Goal: Task Accomplishment & Management: Use online tool/utility

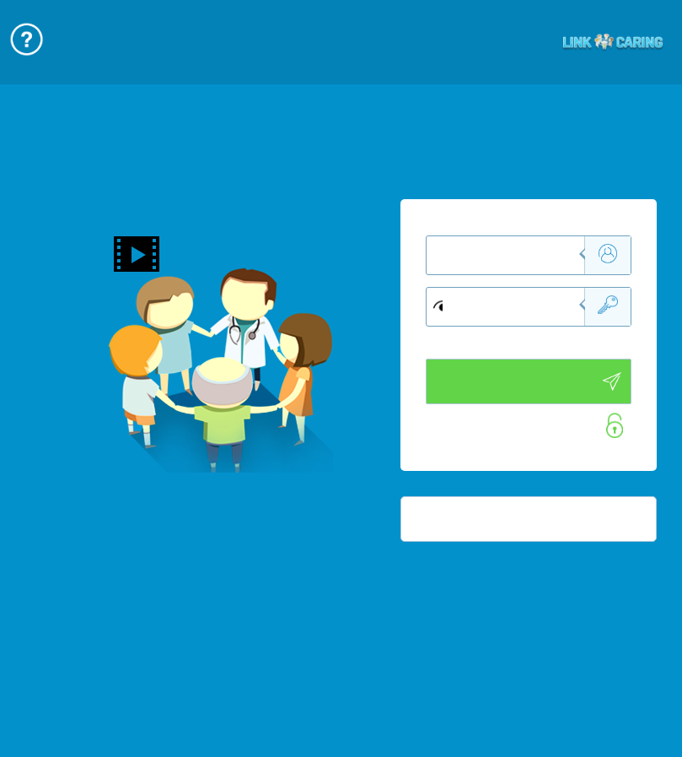
type input "התחבר עכשיו"
type input "עדיין לא? [PERSON_NAME] חשבון!"
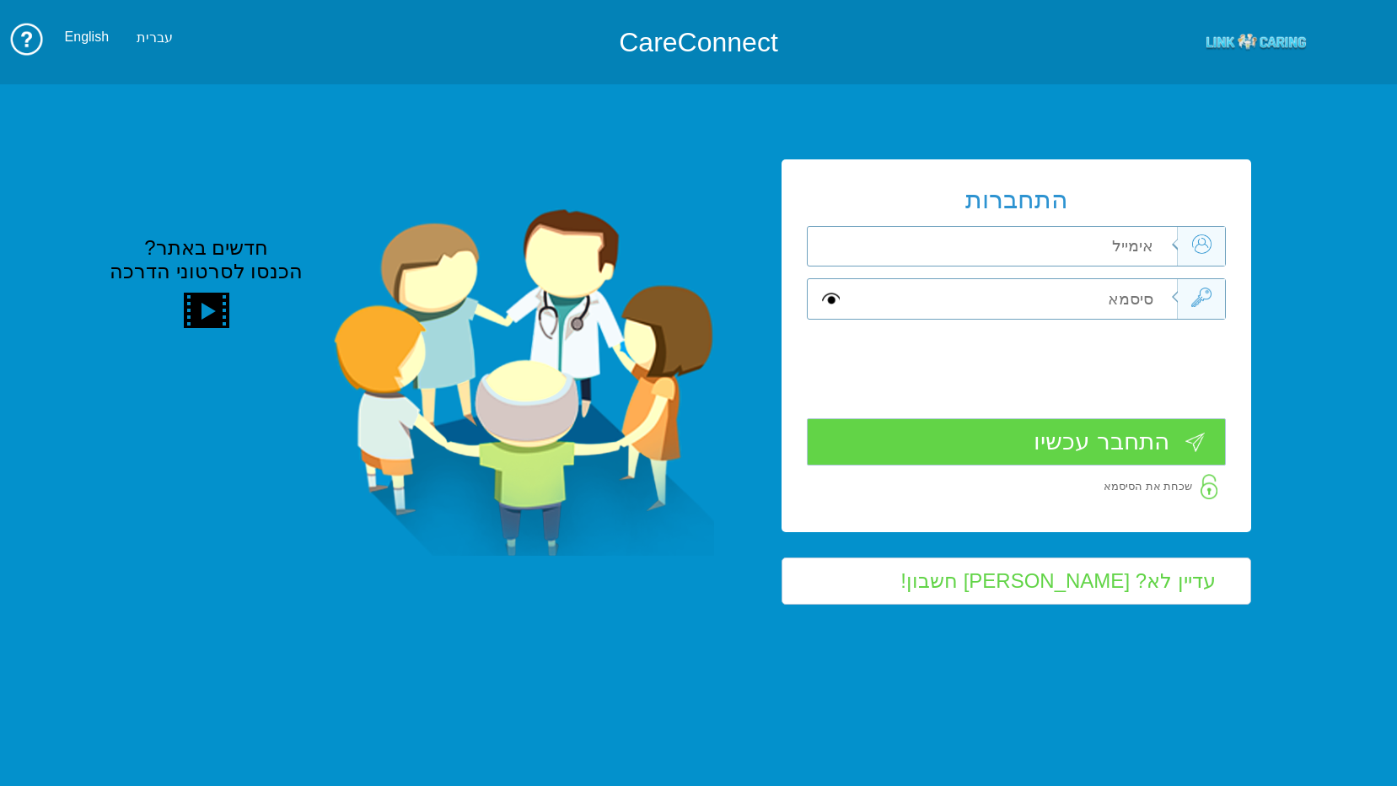
click at [1075, 252] on input "text" at bounding box center [1012, 247] width 331 height 40
type input "[EMAIL_ADDRESS][DOMAIN_NAME]"
type input "S"
click at [1026, 247] on input "[EMAIL_ADDRESS][DOMAIN_NAME]" at bounding box center [1012, 247] width 331 height 40
type input "[PERSON_NAME][EMAIL_ADDRESS][DOMAIN_NAME]"
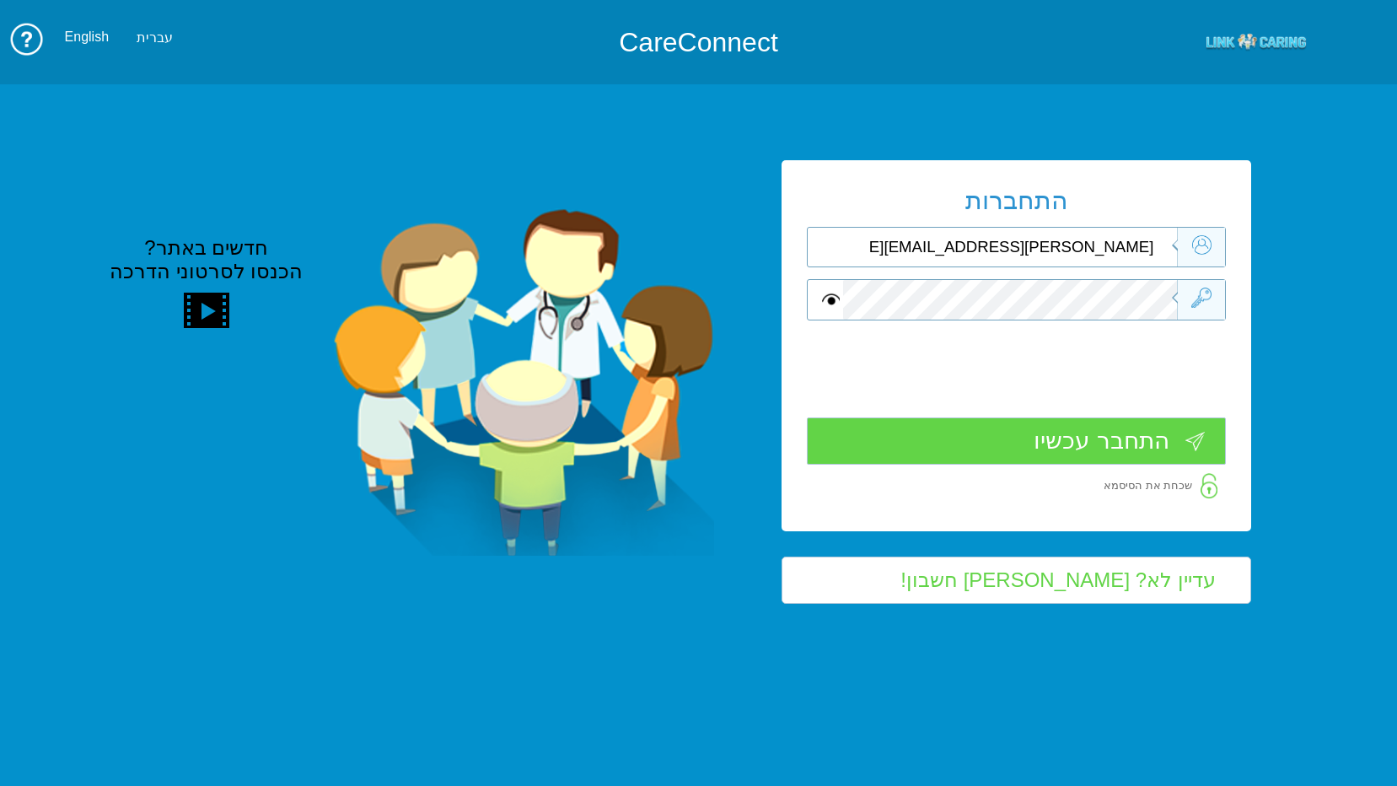
click at [1121, 443] on input "התחבר עכשיו" at bounding box center [1016, 440] width 419 height 47
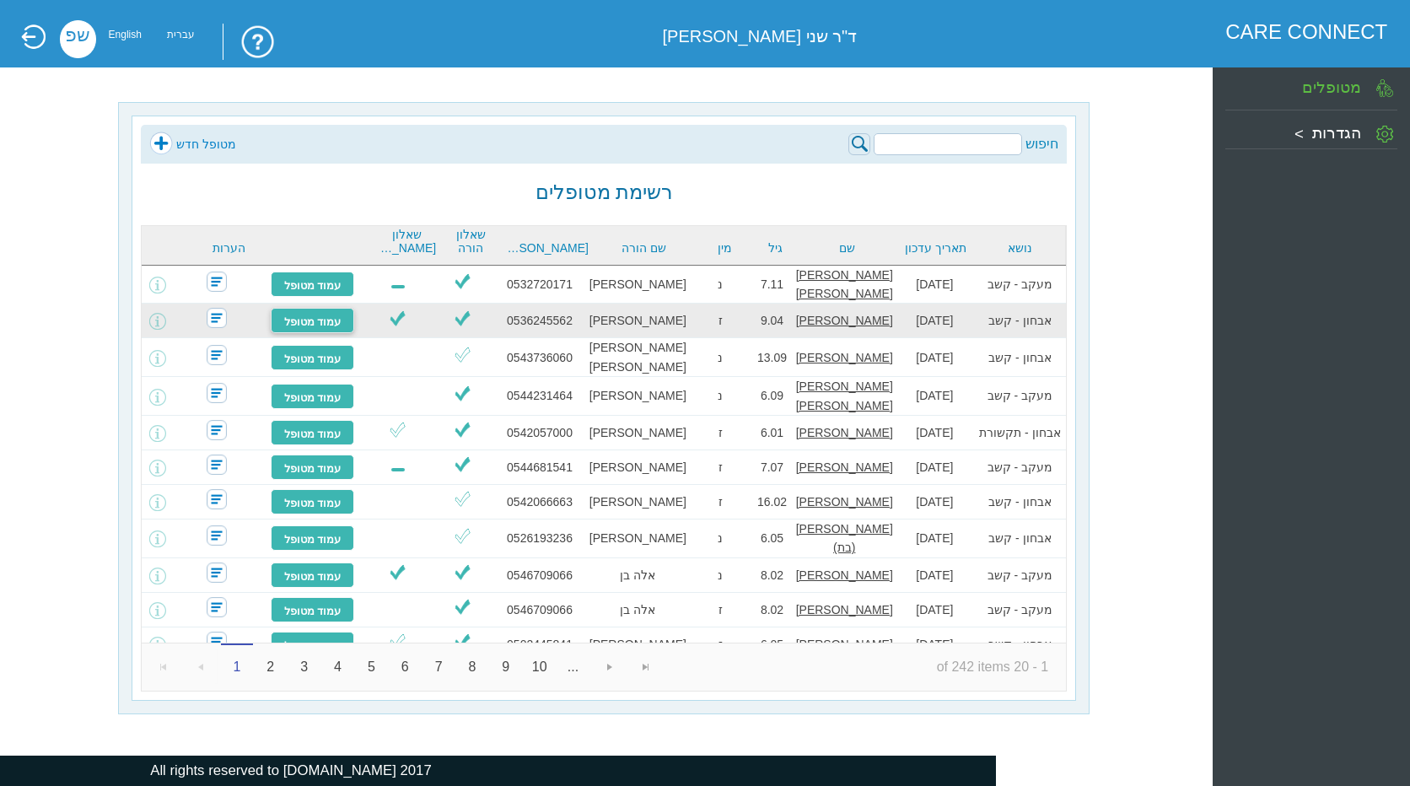
click at [343, 318] on link "עמוד מטופל" at bounding box center [313, 320] width 84 height 25
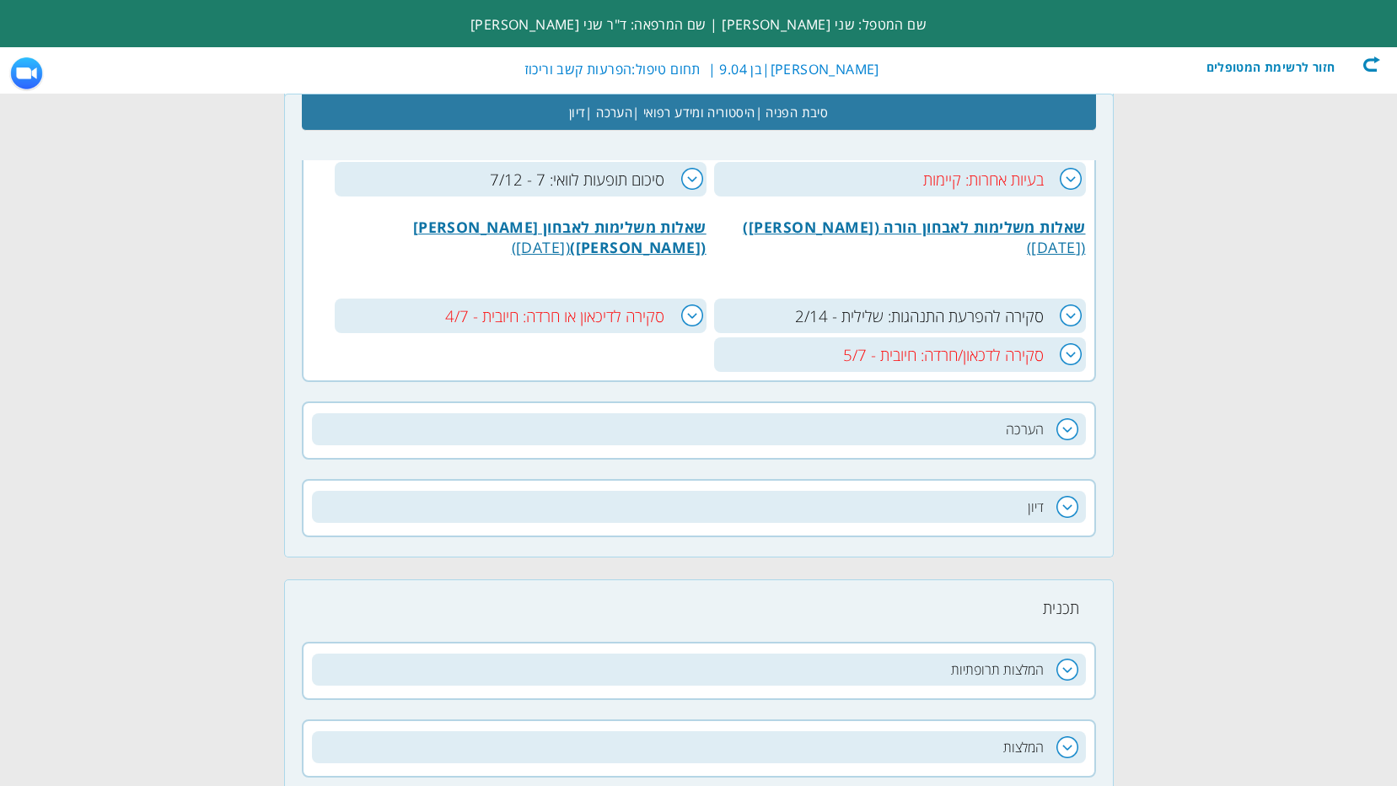
scroll to position [1224, 0]
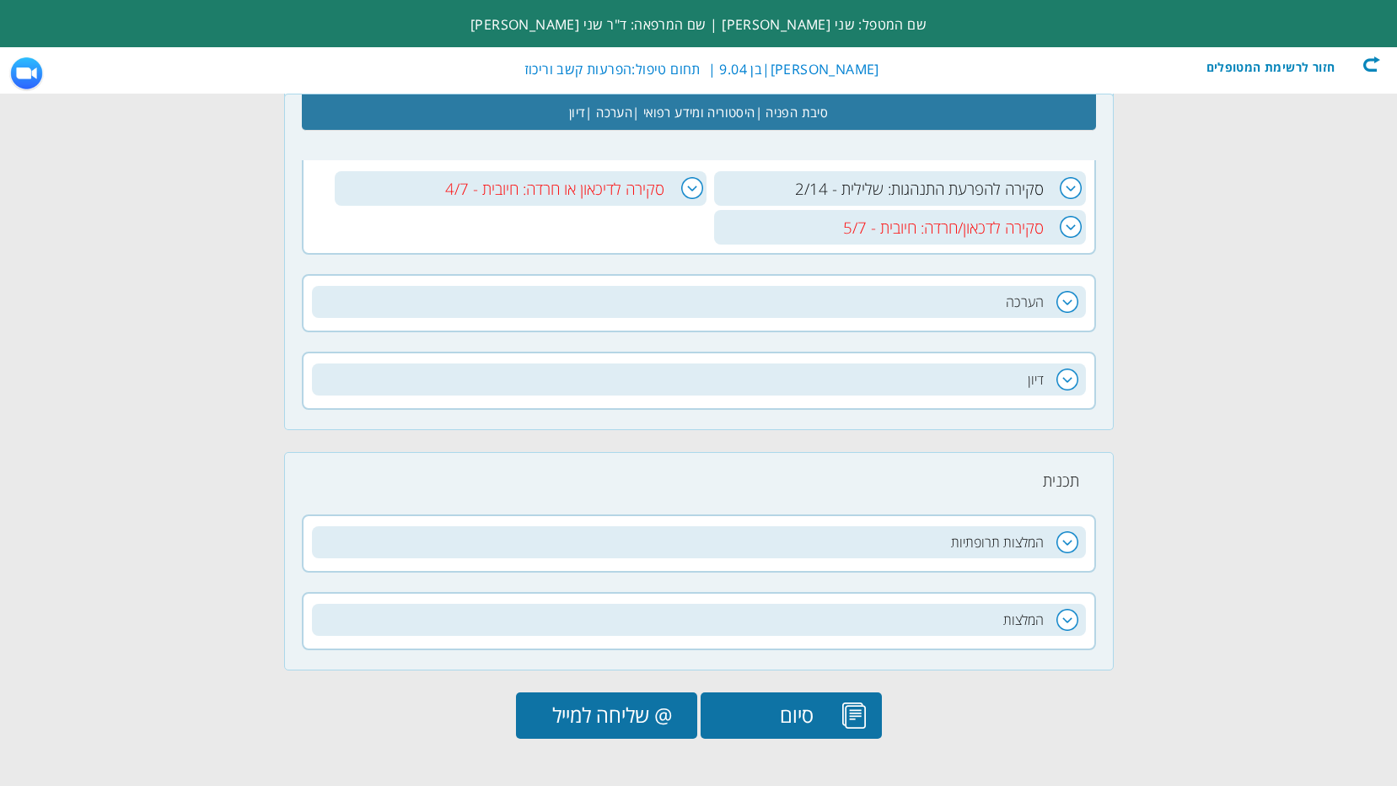
click at [623, 712] on input "@ שליחה למייל" at bounding box center [606, 715] width 181 height 46
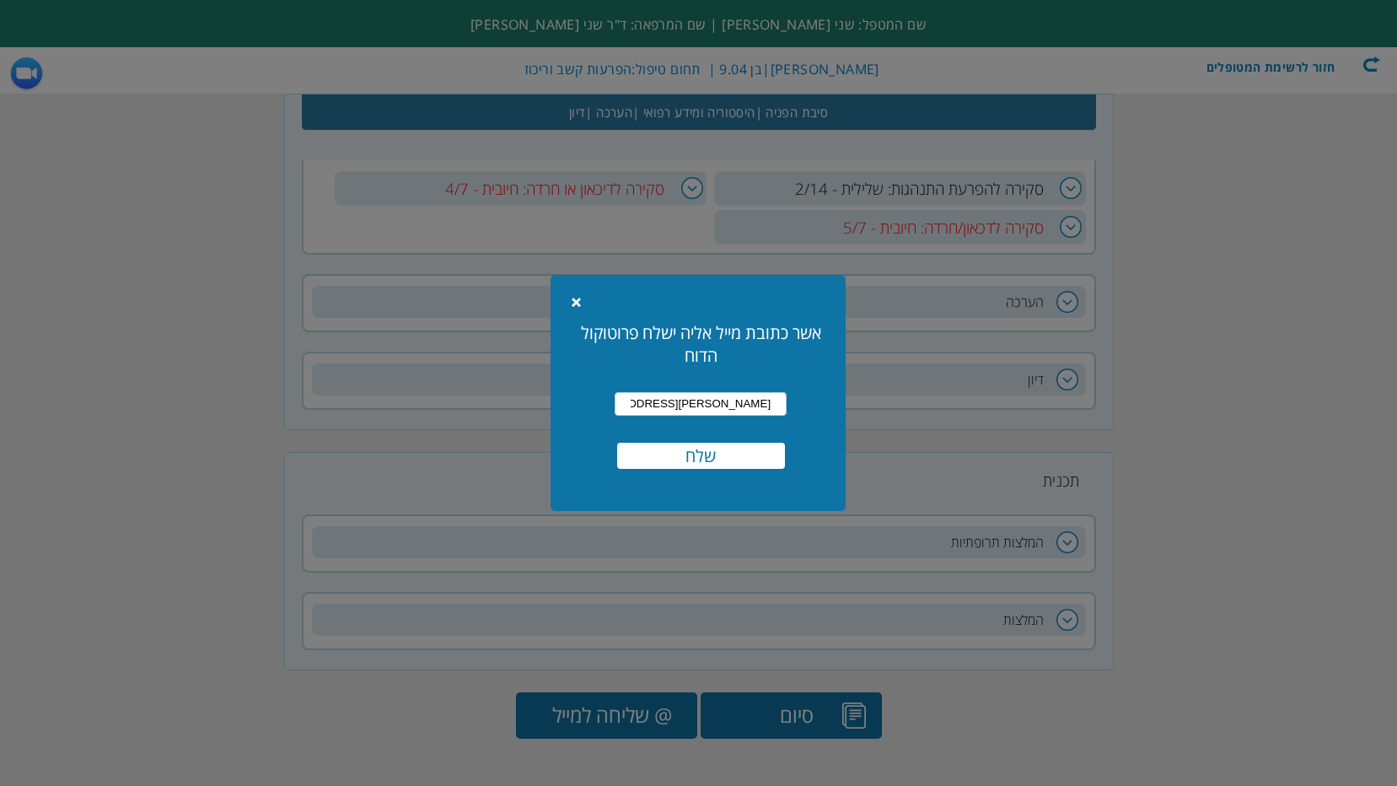
click at [573, 305] on link "Close" at bounding box center [584, 302] width 25 height 18
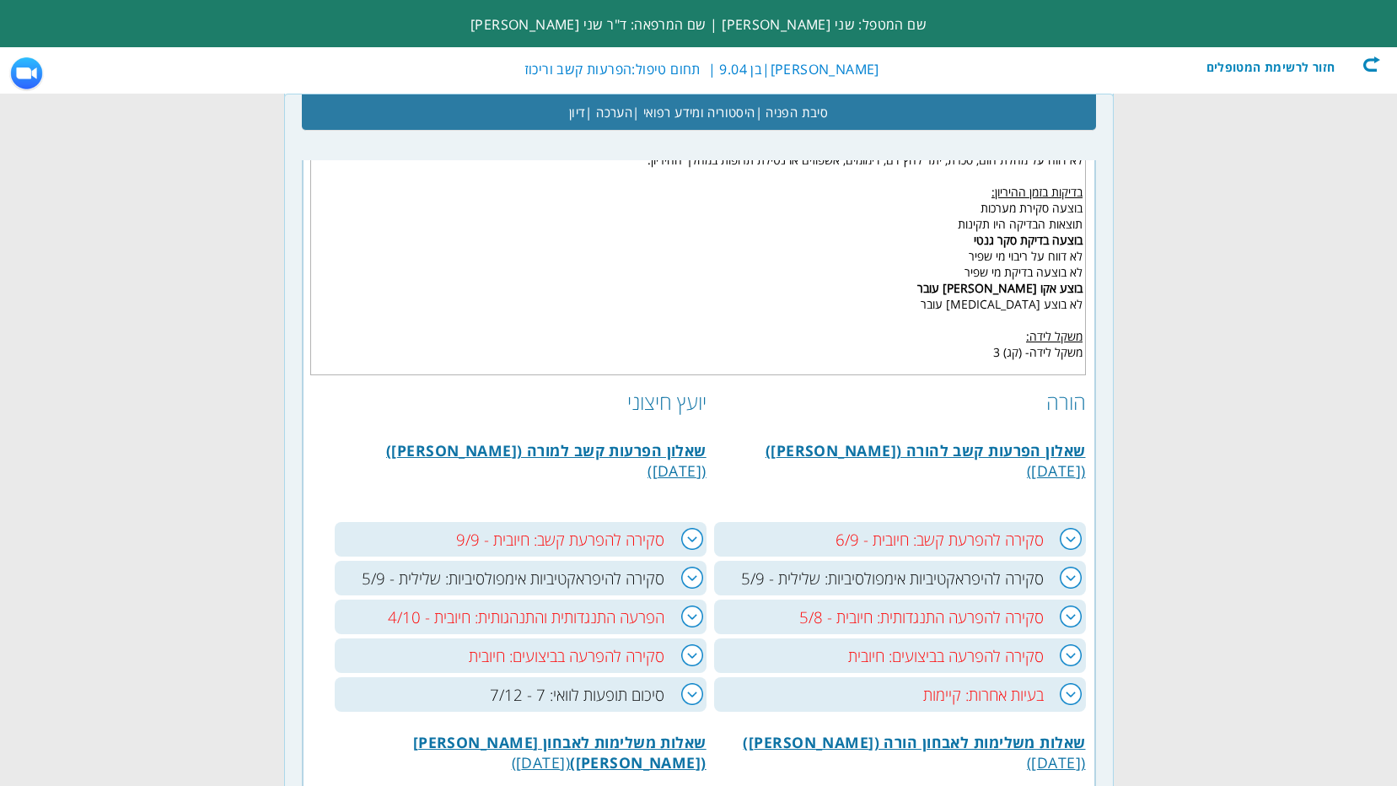
scroll to position [380, 0]
